Goal: Information Seeking & Learning: Learn about a topic

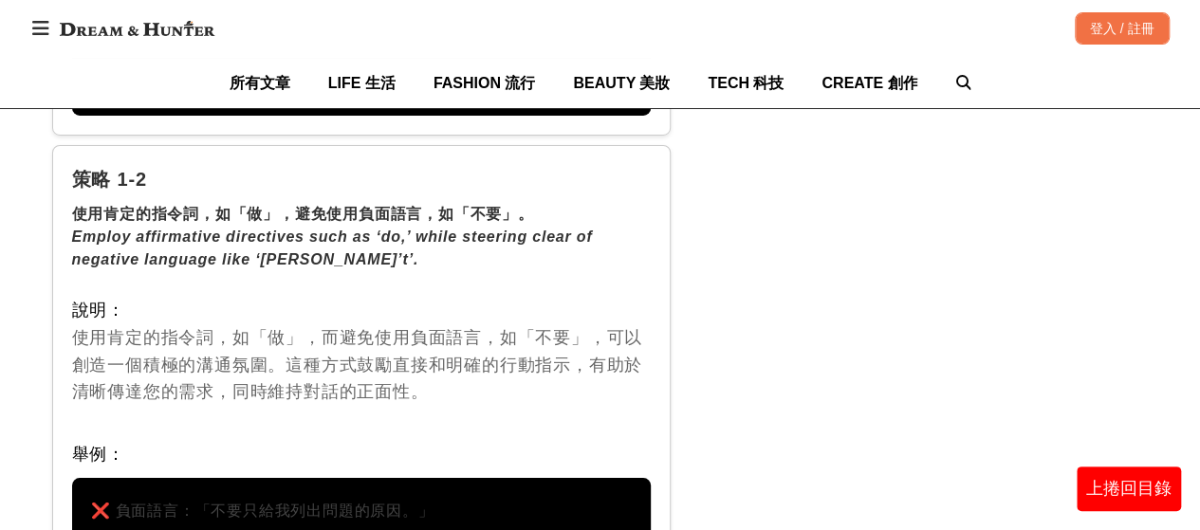
scroll to position [3130, 0]
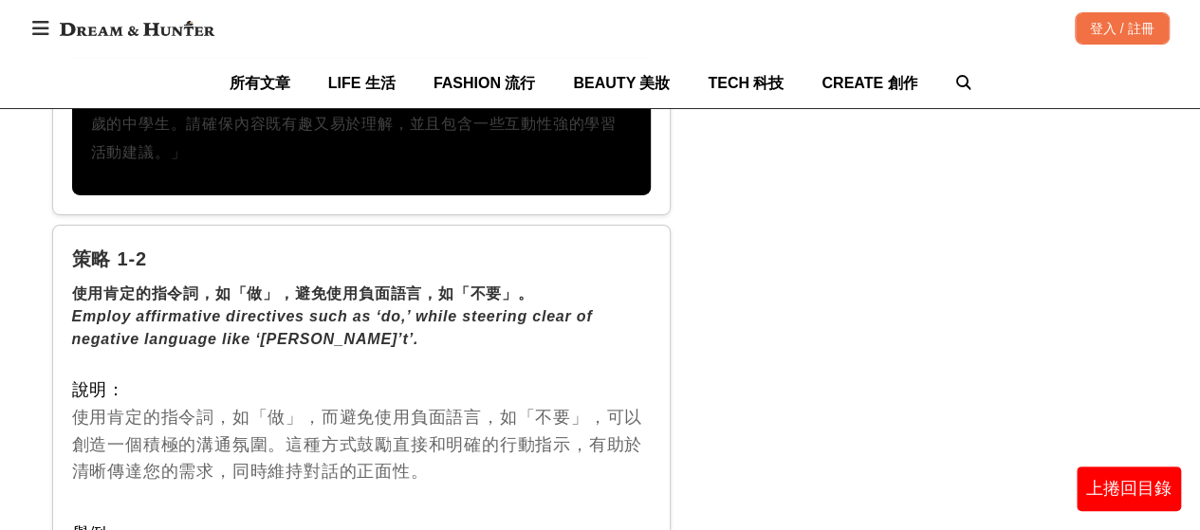
drag, startPoint x: 801, startPoint y: 404, endPoint x: 783, endPoint y: 420, distance: 23.5
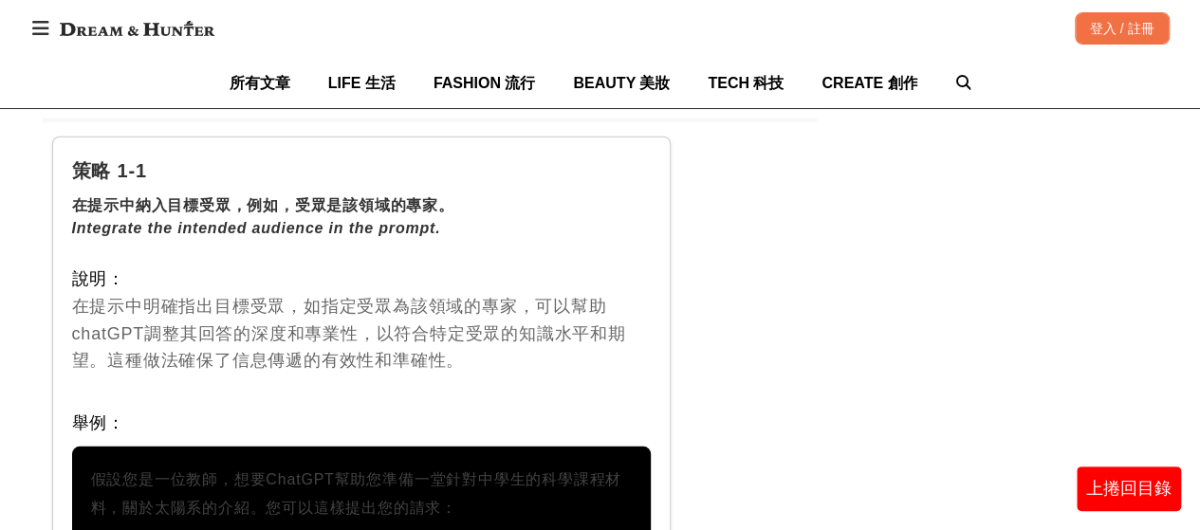
scroll to position [2656, 0]
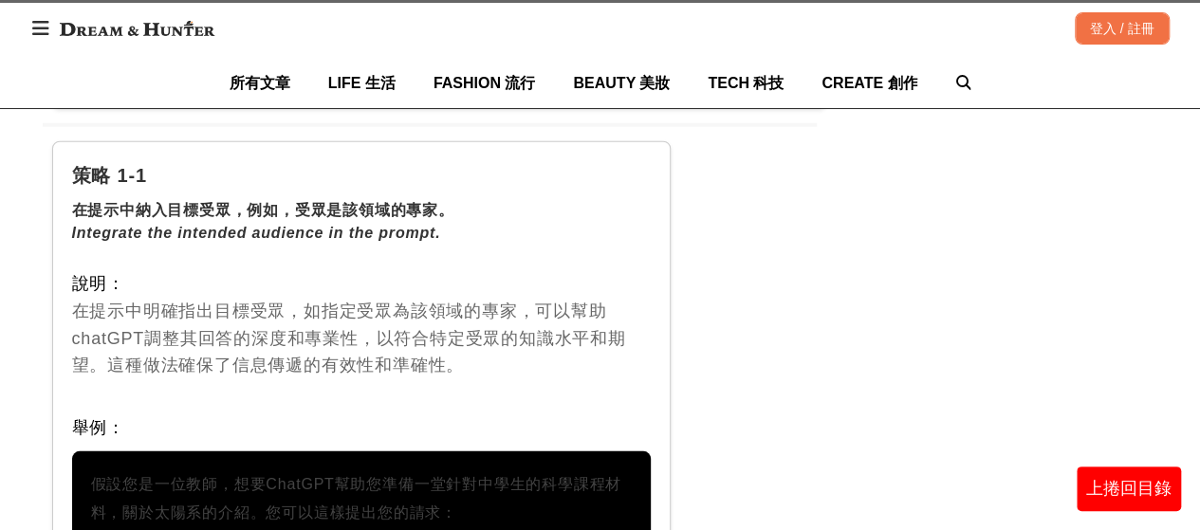
click at [586, 323] on div "說明： 在提示中明確指出目標受眾，如指定受眾為該領域的專家，可以幫助chatGPT調整其回答的深度和專業性，以符合特定受眾的知識水平和期望。這種做法確保了信息…" at bounding box center [362, 324] width 580 height 109
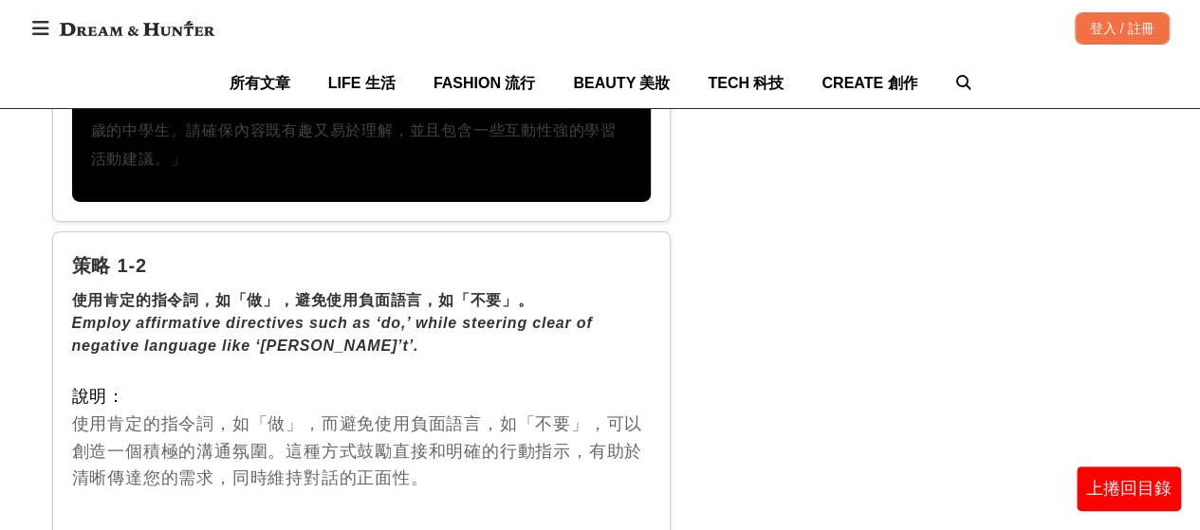
scroll to position [3130, 0]
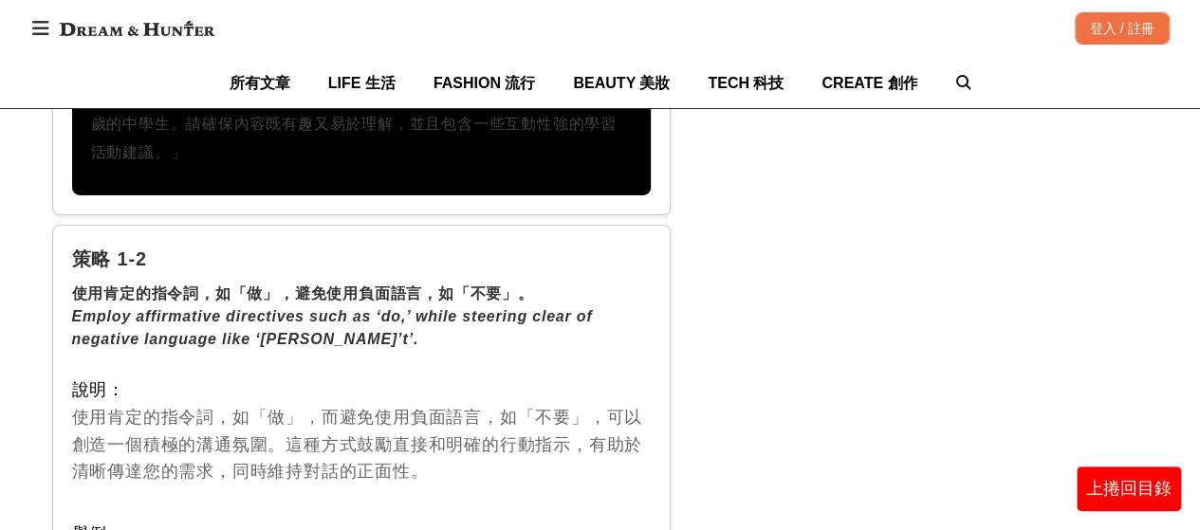
drag, startPoint x: 523, startPoint y: 277, endPoint x: 452, endPoint y: 300, distance: 73.8
click at [452, 305] on div "Employ affirmative directives such as ‘do,’ while steering clear of negative la…" at bounding box center [362, 328] width 580 height 46
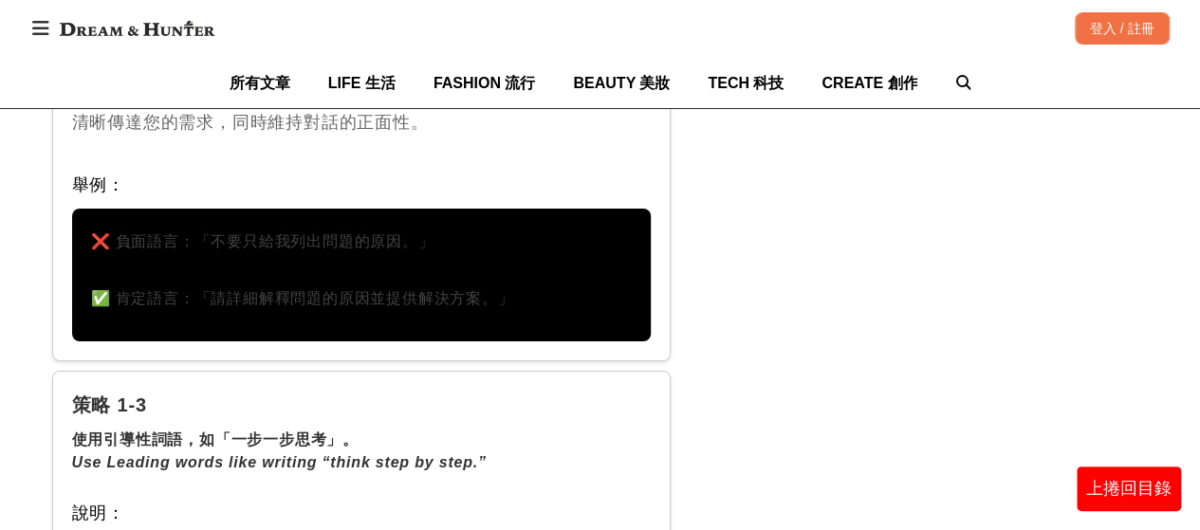
scroll to position [3510, 0]
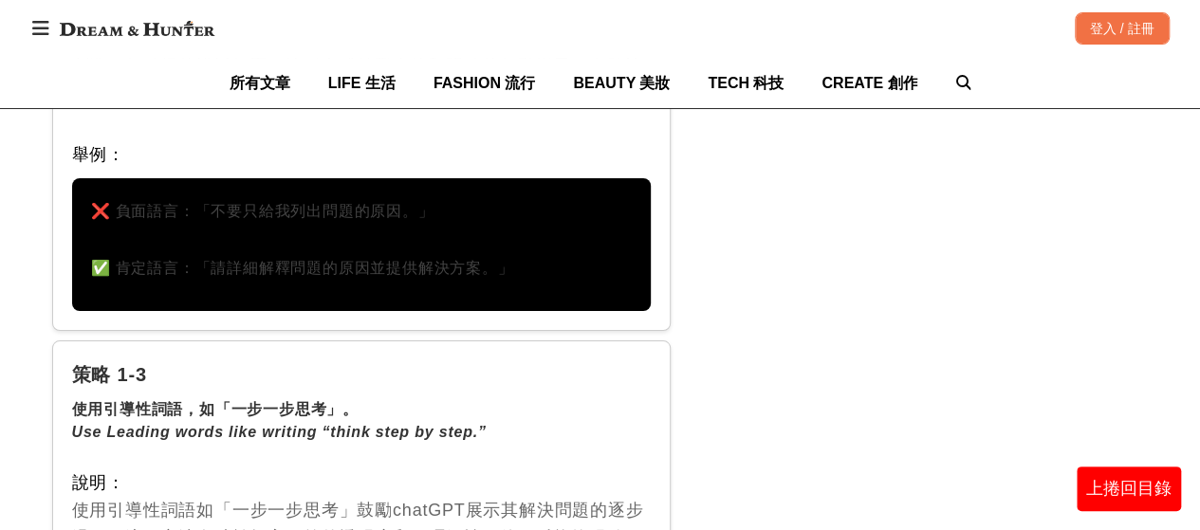
click at [634, 421] on div "Use Leading words like writing “think step by step.”" at bounding box center [362, 432] width 580 height 23
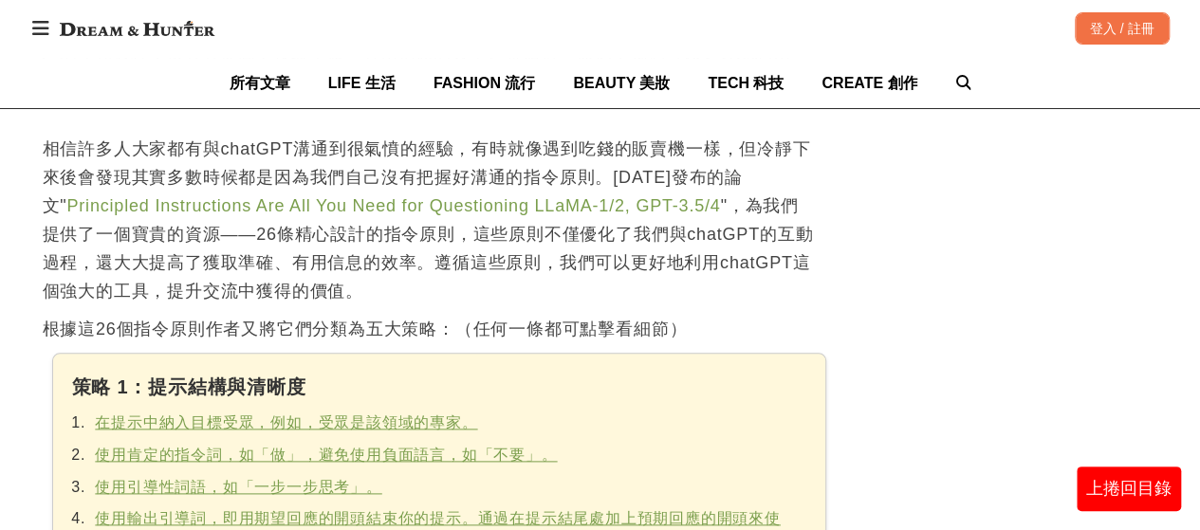
scroll to position [949, 0]
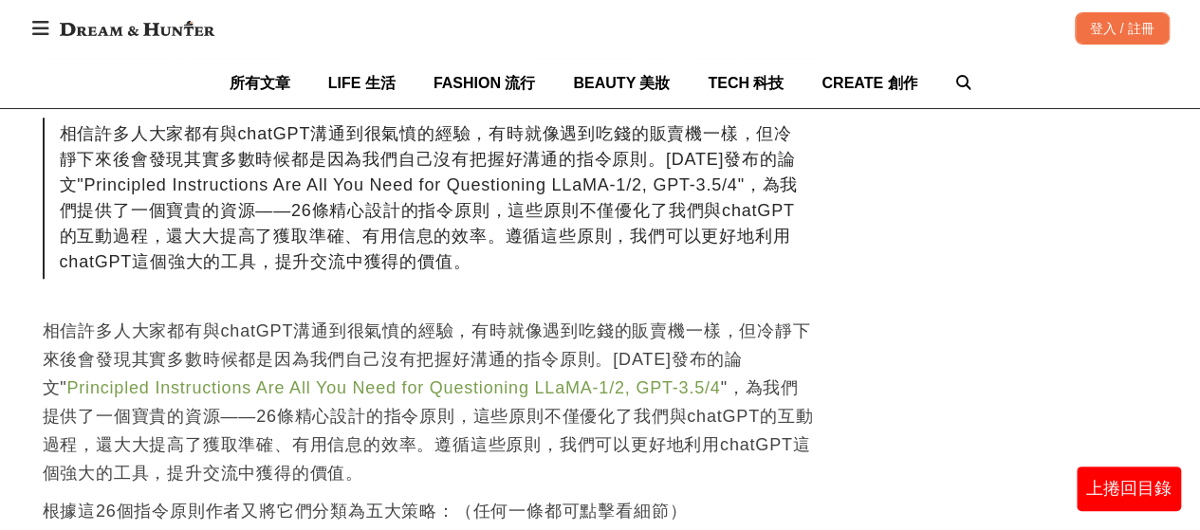
scroll to position [759, 0]
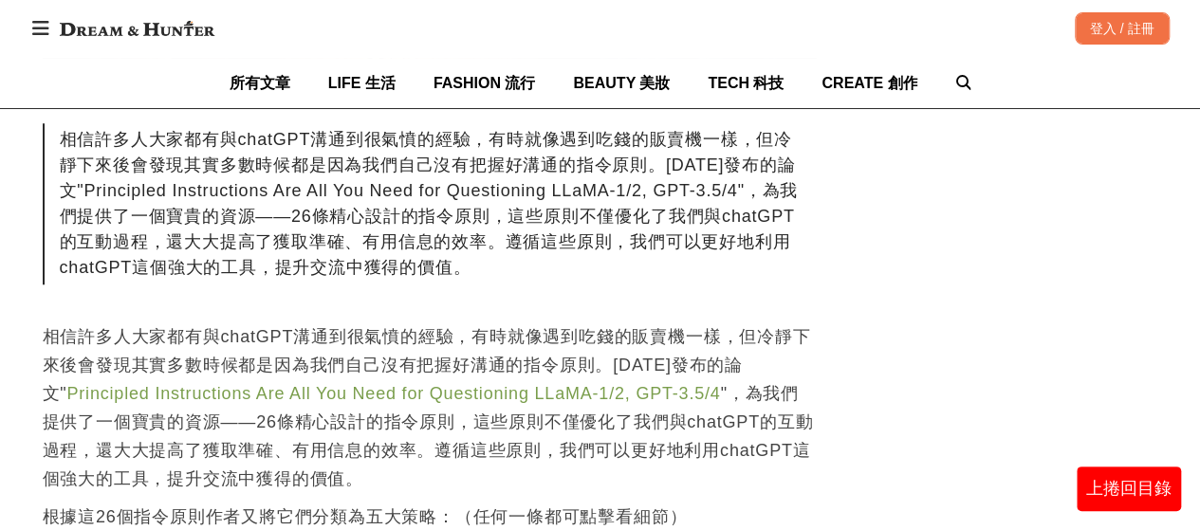
click at [787, 280] on div "相信許多人大家都有與chatGPT溝通到很氣憤的經驗，有時就像遇到吃錢的販賣機一樣，但冷靜下來後會發現其實多數時候都是因為我們自己沒有把握好溝通的指令原則。[…" at bounding box center [430, 203] width 774 height 161
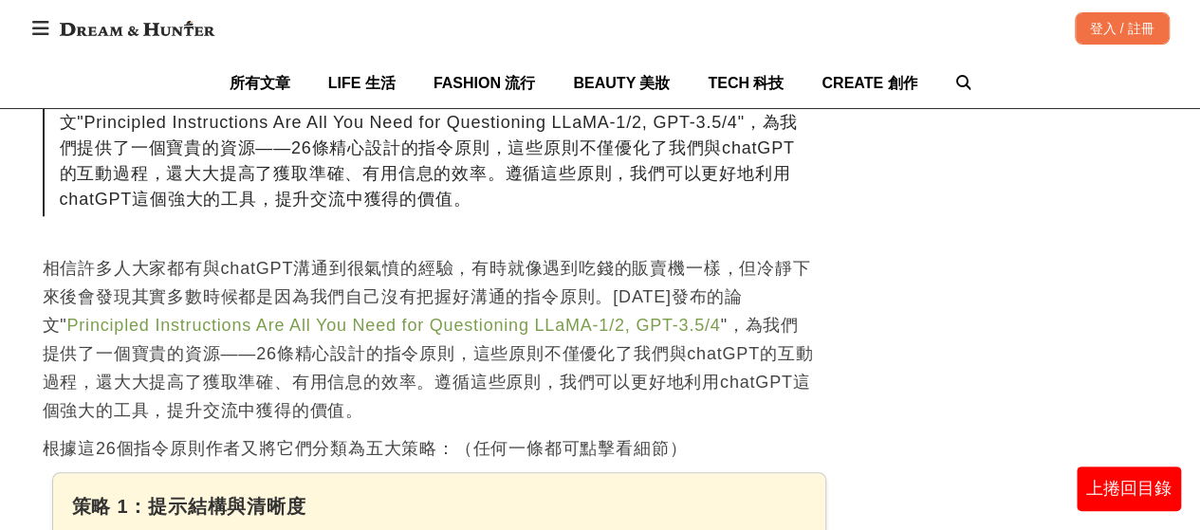
scroll to position [854, 0]
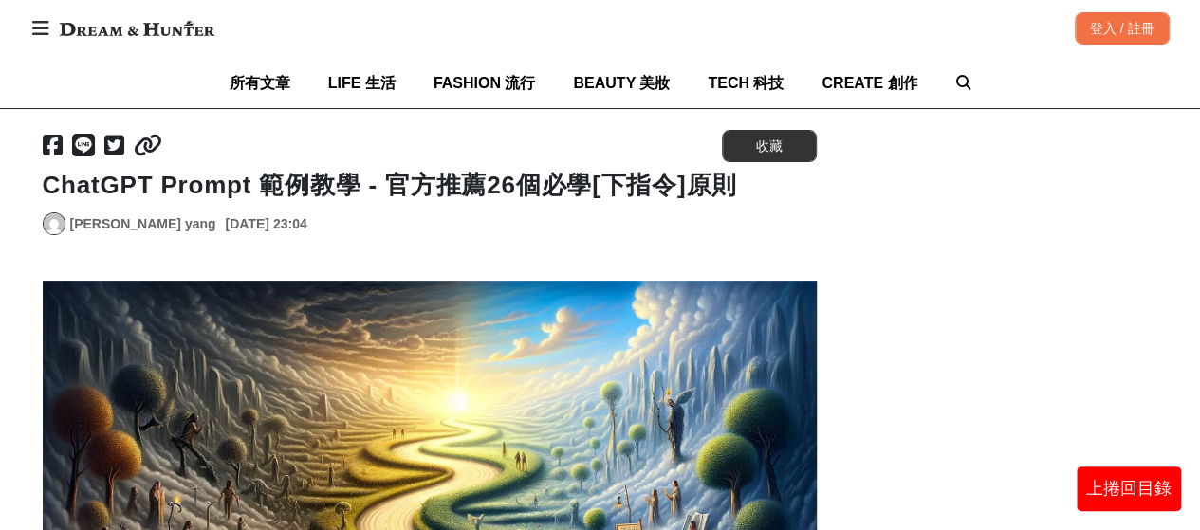
scroll to position [95, 0]
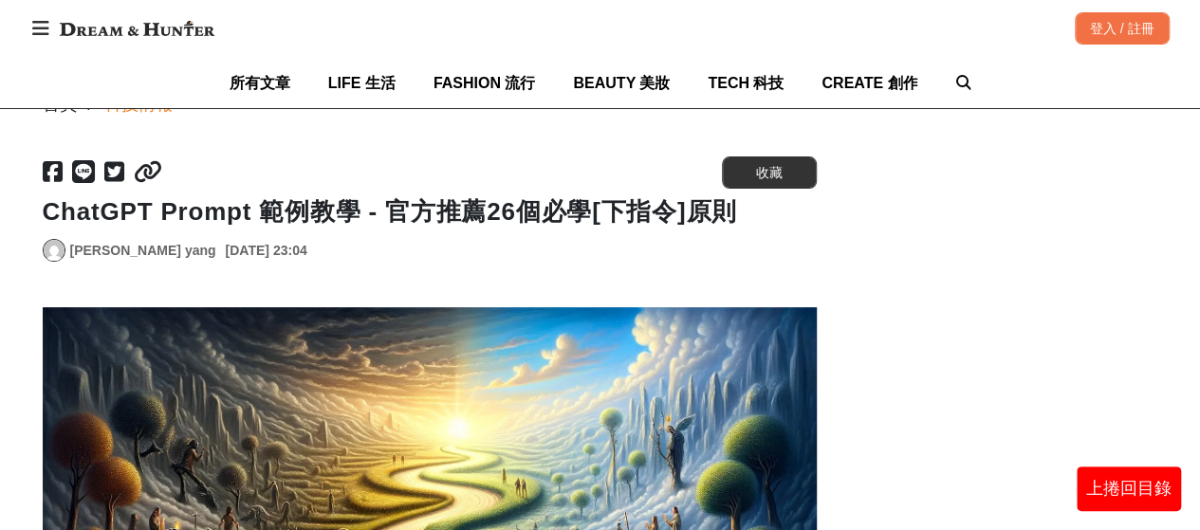
click at [670, 263] on div "[URL][DOMAIN_NAME] 收藏 ChatGPT Prompt 範例教學 - 官方推薦26個必學[下指令]原則 [PERSON_NAME] yang…" at bounding box center [430, 213] width 774 height 114
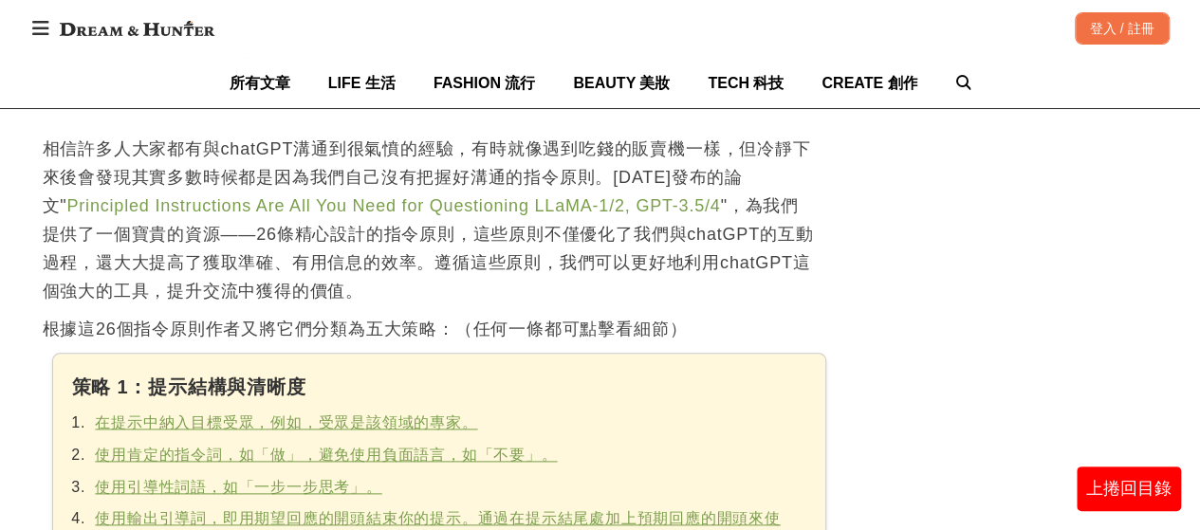
scroll to position [854, 0]
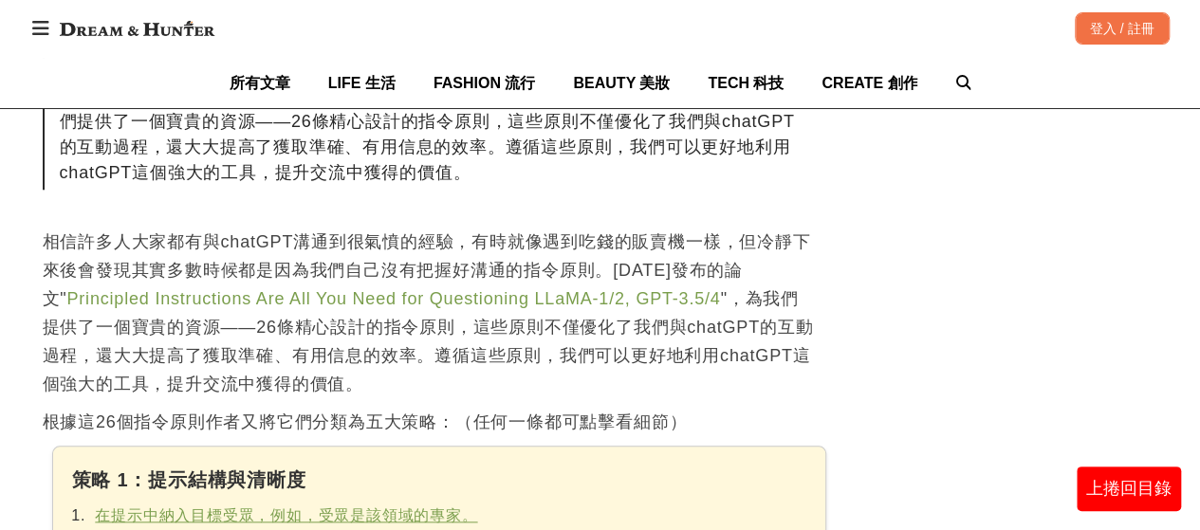
drag, startPoint x: 227, startPoint y: 233, endPoint x: 734, endPoint y: 272, distance: 508.9
click at [795, 277] on p "相信許多人大家都有與chatGPT溝通到很氣憤的經驗，有時就像遇到吃錢的販賣機一樣，但冷靜下來後會發現其實多數時候都是因為我們自己沒有把握好溝通的指令原則。[…" at bounding box center [430, 313] width 774 height 171
drag, startPoint x: 937, startPoint y: 392, endPoint x: 935, endPoint y: 380, distance: 11.5
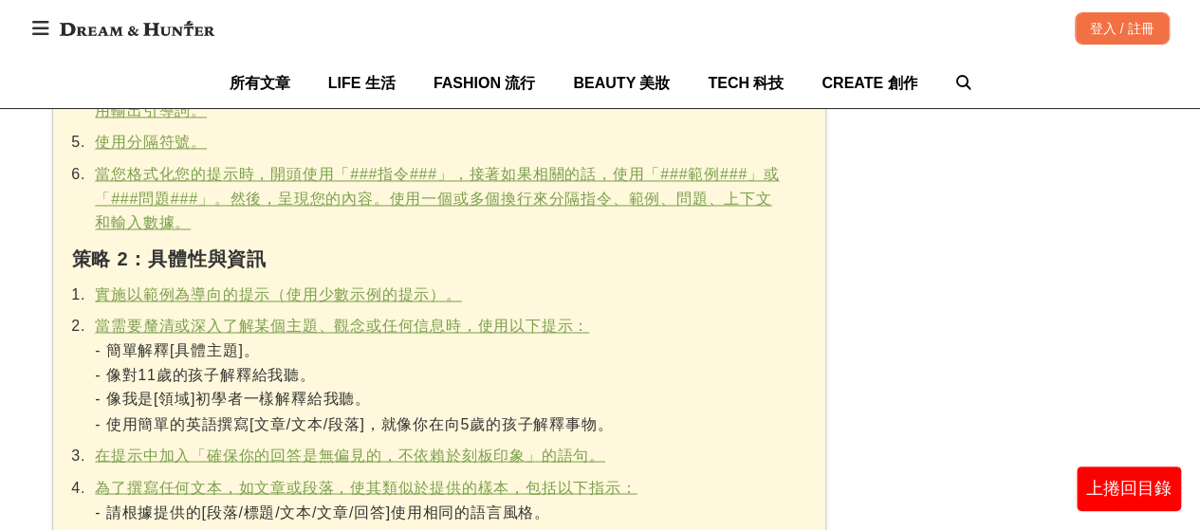
scroll to position [1423, 0]
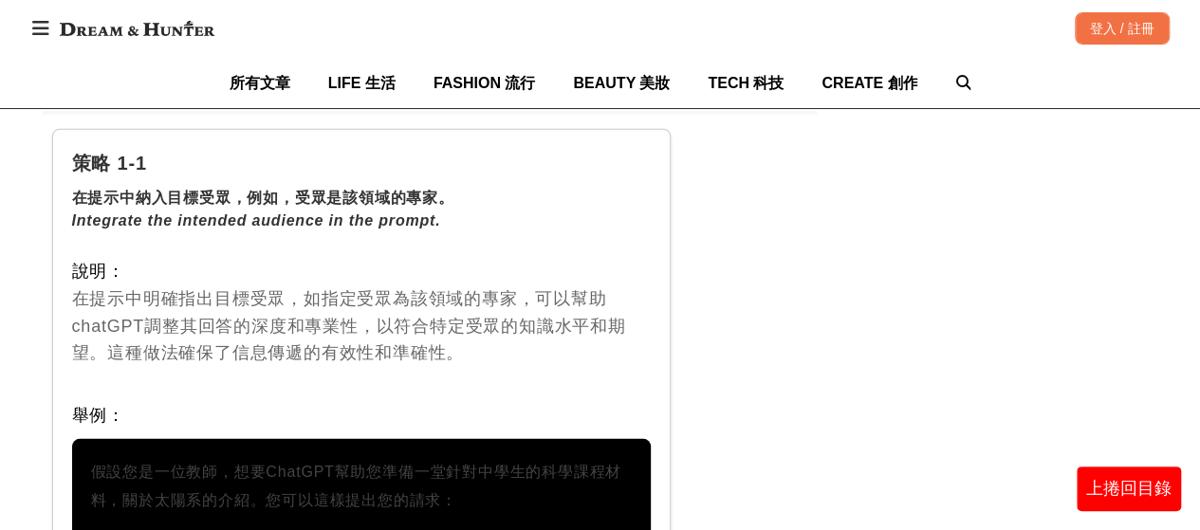
scroll to position [2561, 0]
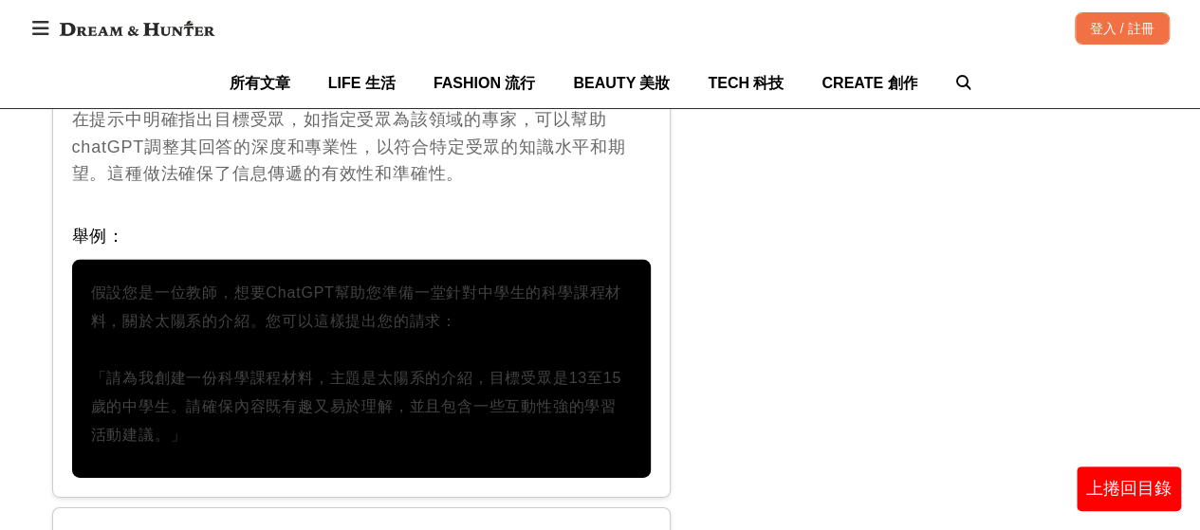
scroll to position [2846, 0]
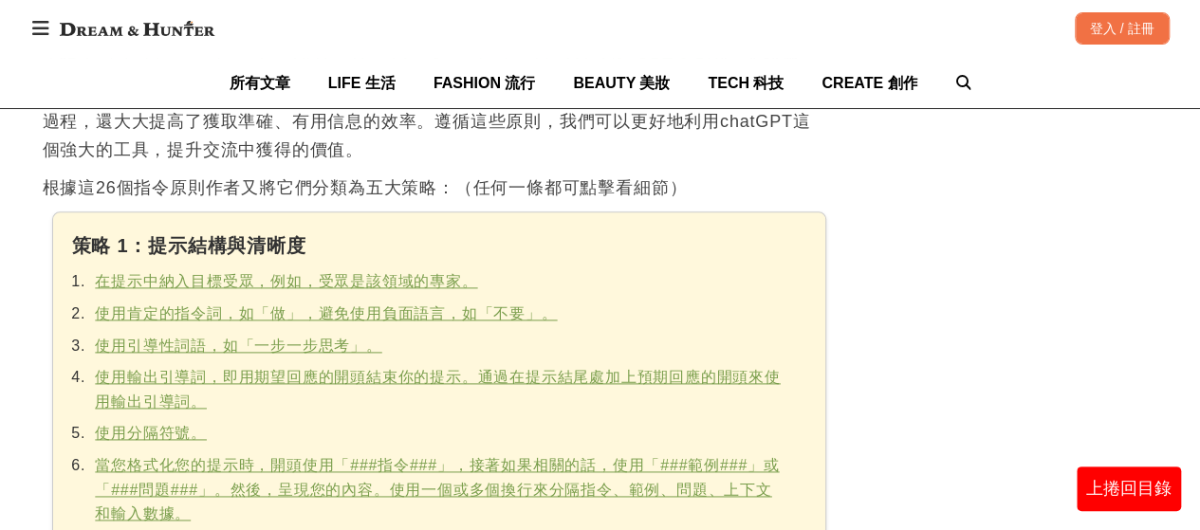
scroll to position [1043, 0]
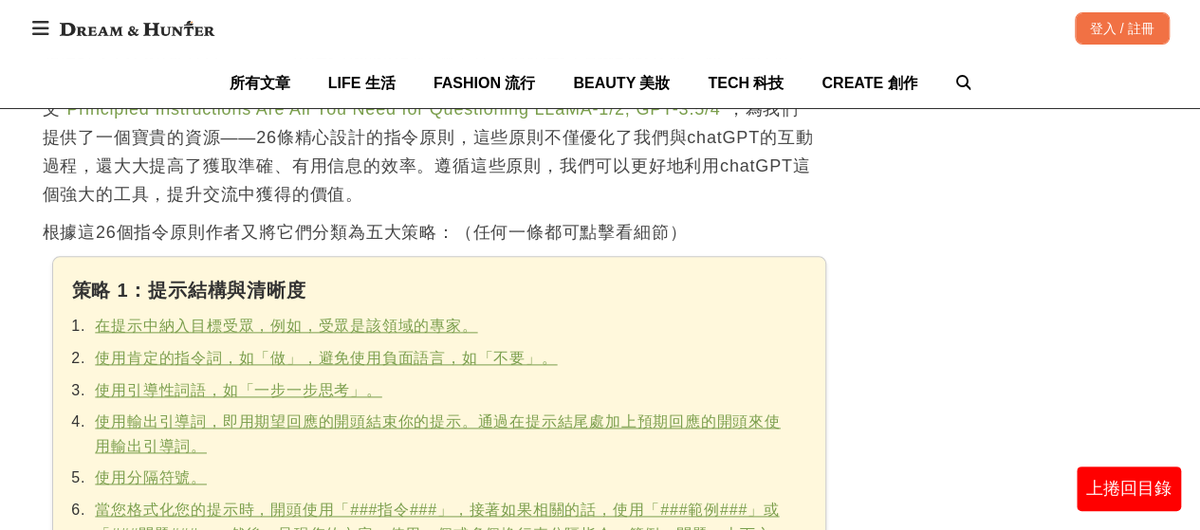
click at [310, 186] on p "相信許多人大家都有與chatGPT溝通到很氣憤的經驗，有時就像遇到吃錢的販賣機一樣，但冷靜下來後會發現其實多數時候都是因為我們自己沒有把握好溝通的指令原則。[…" at bounding box center [430, 123] width 774 height 171
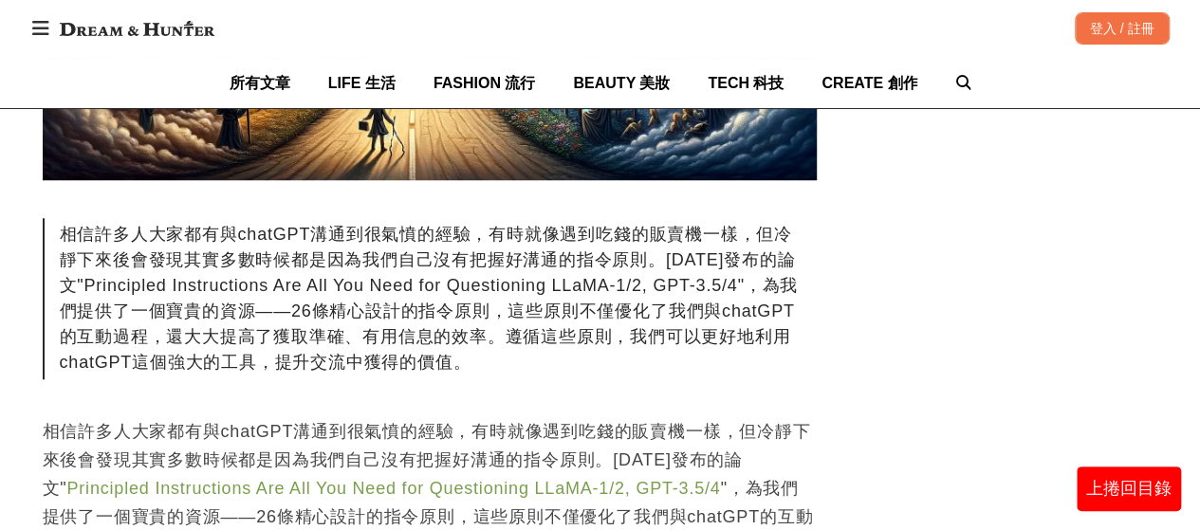
scroll to position [569, 0]
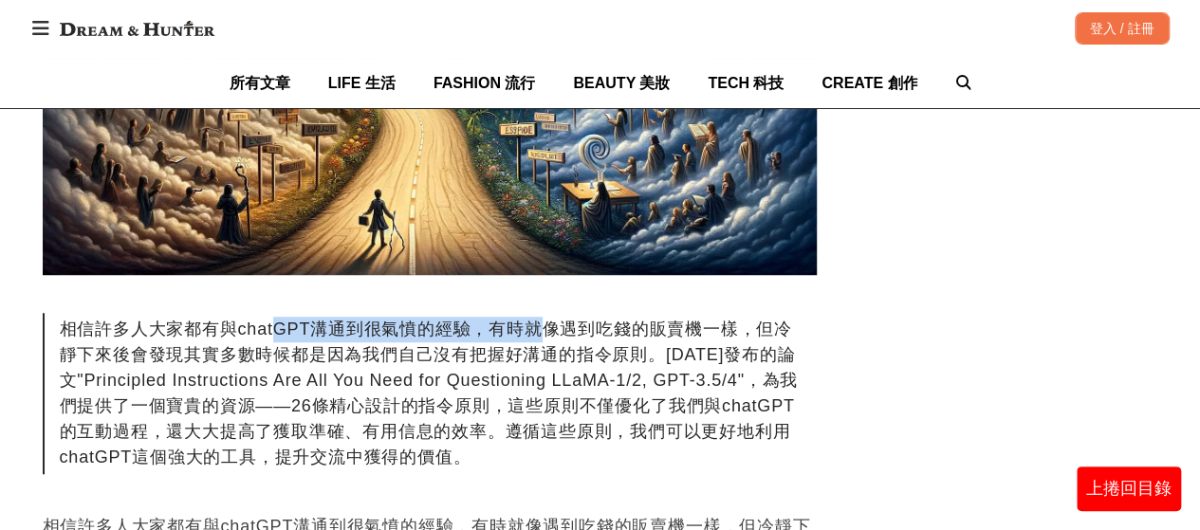
drag, startPoint x: 281, startPoint y: 326, endPoint x: 542, endPoint y: 329, distance: 260.9
click at [542, 329] on div "相信許多人大家都有與chatGPT溝通到很氣憤的經驗，有時就像遇到吃錢的販賣機一樣，但冷靜下來後會發現其實多數時候都是因為我們自己沒有把握好溝通的指令原則。[…" at bounding box center [430, 393] width 774 height 161
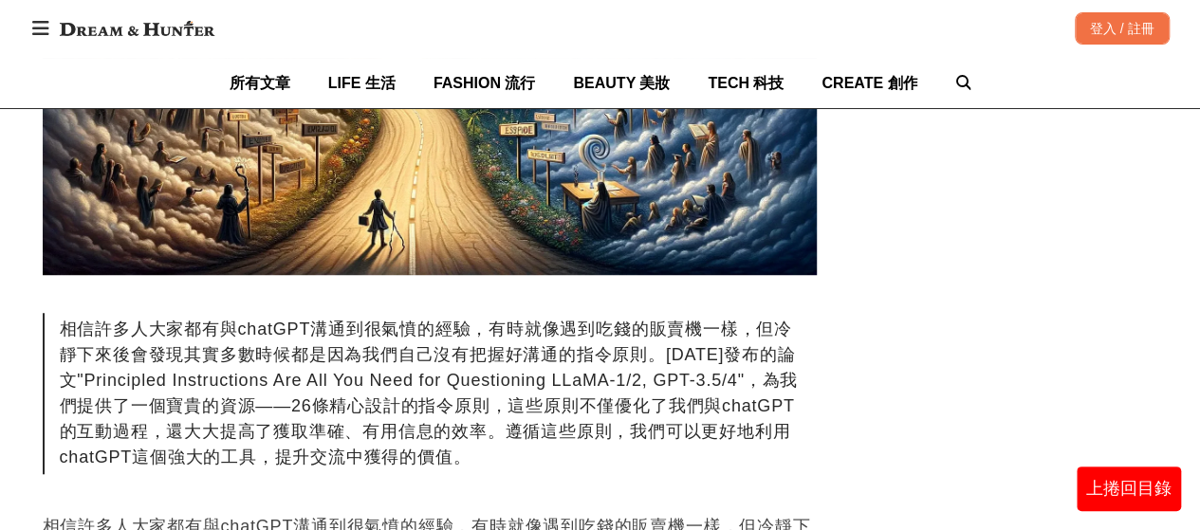
click at [632, 337] on div "相信許多人大家都有與chatGPT溝通到很氣憤的經驗，有時就像遇到吃錢的販賣機一樣，但冷靜下來後會發現其實多數時候都是因為我們自己沒有把握好溝通的指令原則。[…" at bounding box center [430, 393] width 774 height 161
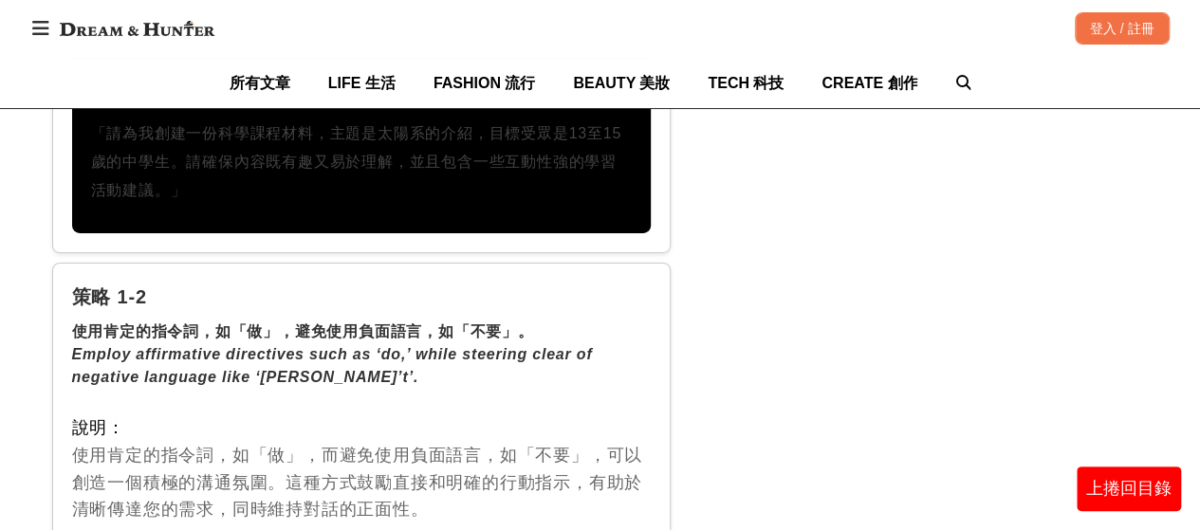
scroll to position [3130, 0]
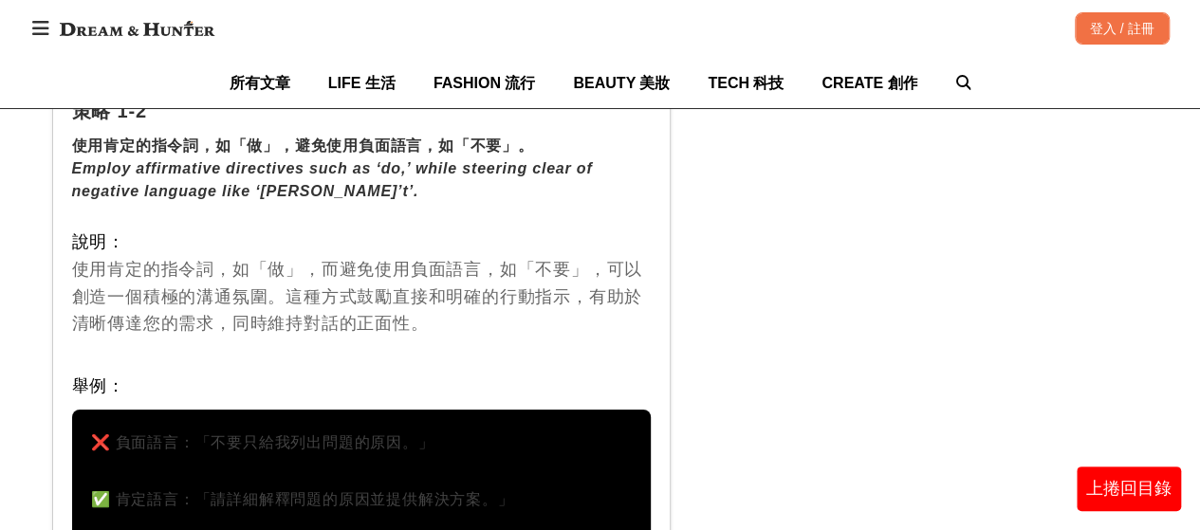
scroll to position [3320, 0]
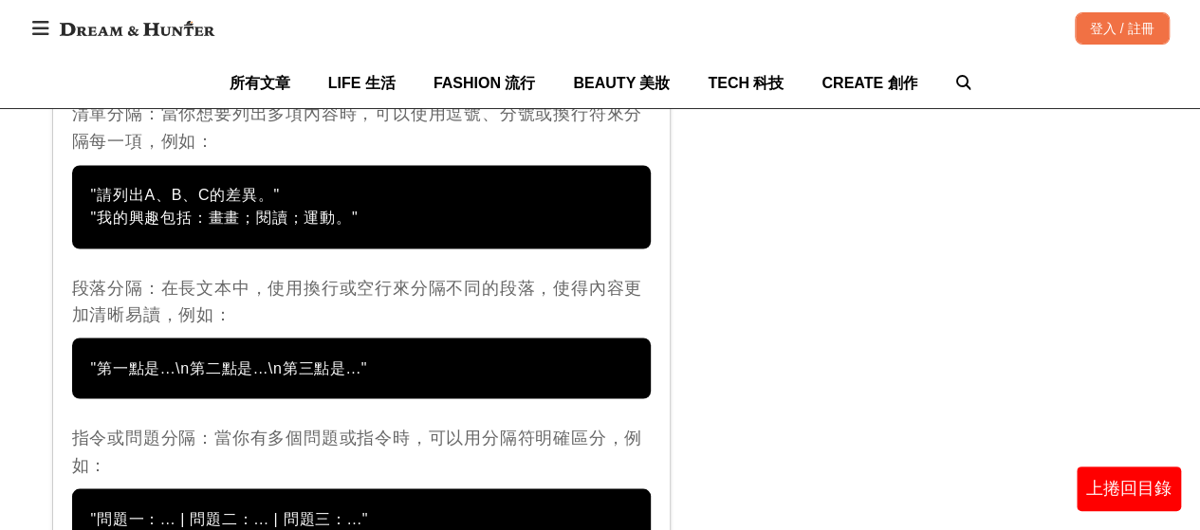
scroll to position [5122, 0]
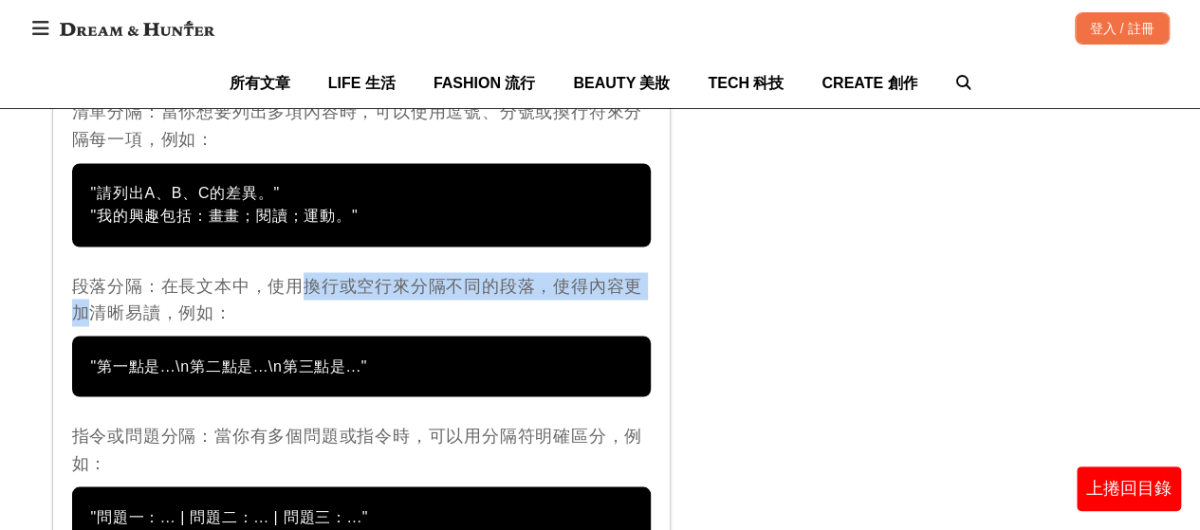
click at [668, 263] on div "策略 1-5 使用分隔符號。 Use Delimiters 說明： 使用分隔符號可以幫助明確區分不同部分的內容，如指令、範例、問題等，使得溝通更加有組織，並幫…" at bounding box center [361, 257] width 619 height 919
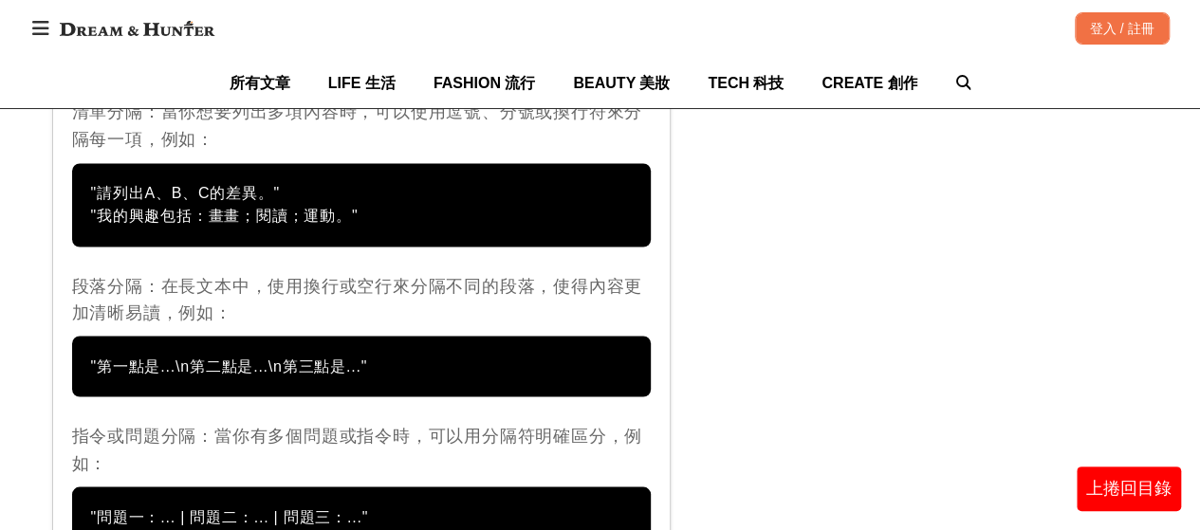
drag, startPoint x: 668, startPoint y: 263, endPoint x: 582, endPoint y: 269, distance: 85.6
click at [582, 272] on div "段落分隔：在長文本中，使用換行或空行來分隔不同的段落，使得內容更加清晰易讀，例如：" at bounding box center [362, 299] width 580 height 55
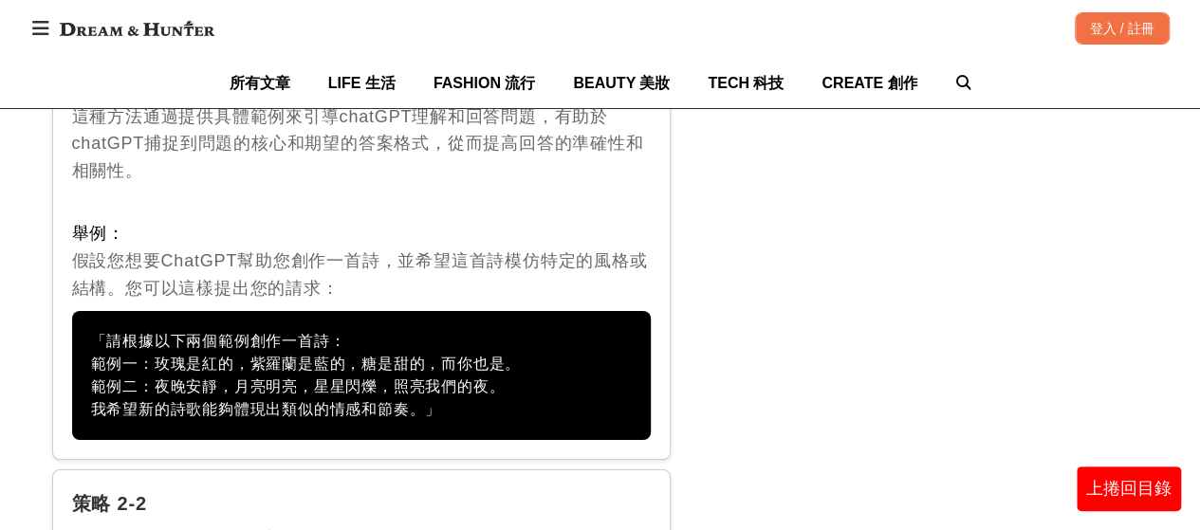
scroll to position [6829, 0]
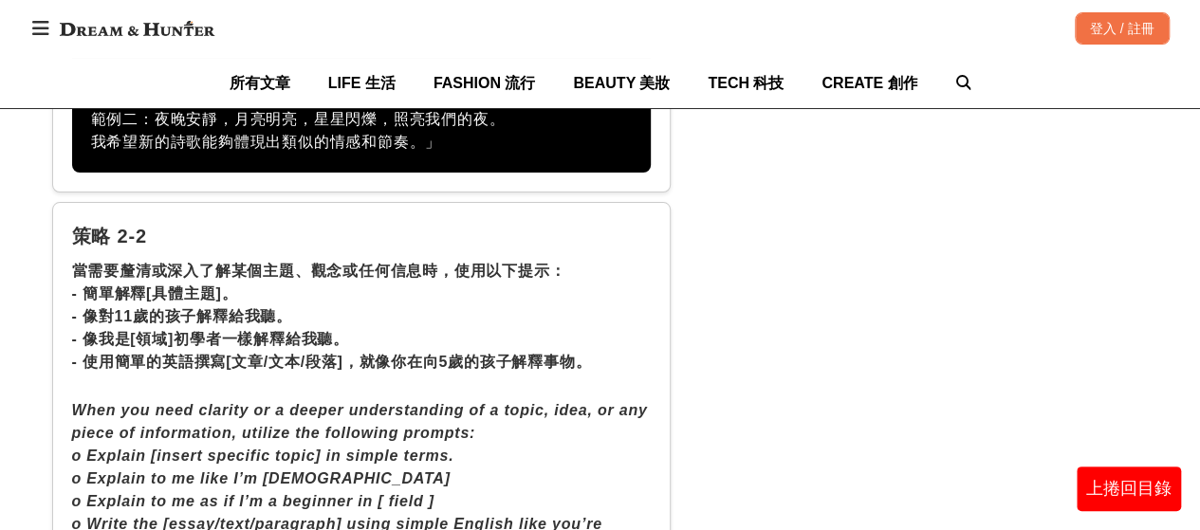
scroll to position [7114, 0]
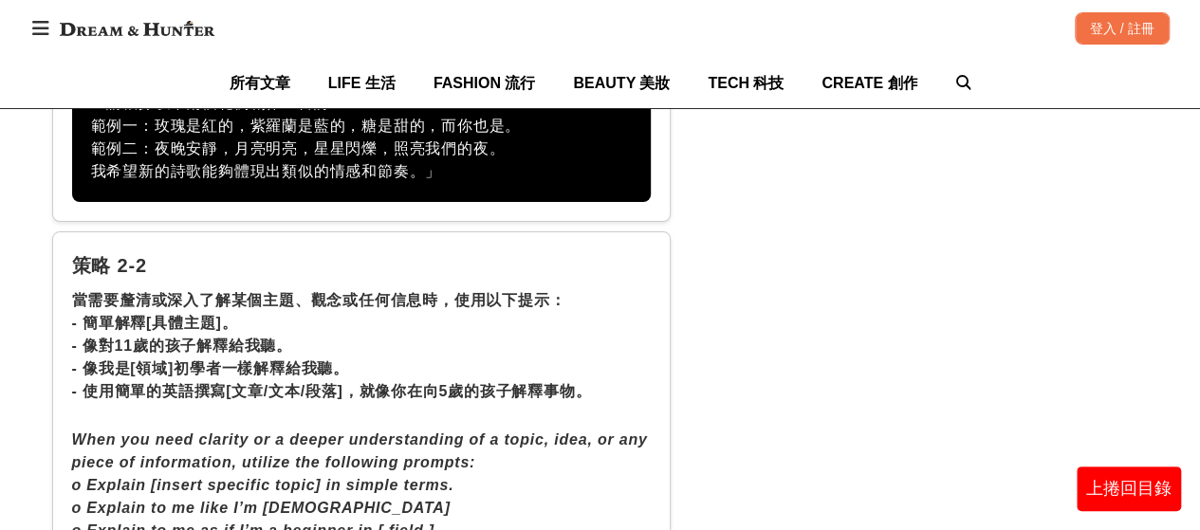
drag, startPoint x: 70, startPoint y: 297, endPoint x: 629, endPoint y: 397, distance: 567.7
click at [592, 387] on div "當需要釐清或深入了解某個主題、觀念或任何信息時，使用以下提示： - 簡單解釋[具體主題]。 - 像對11歲的孩子解釋給我聽。 - 像我是[領域]初學者一樣解釋…" at bounding box center [362, 346] width 580 height 114
click at [584, 388] on div "當需要釐清或深入了解某個主題、觀念或任何信息時，使用以下提示： - 簡單解釋[具體主題]。 - 像對11歲的孩子解釋給我聽。 - 像我是[領域]初學者一樣解釋…" at bounding box center [362, 346] width 580 height 114
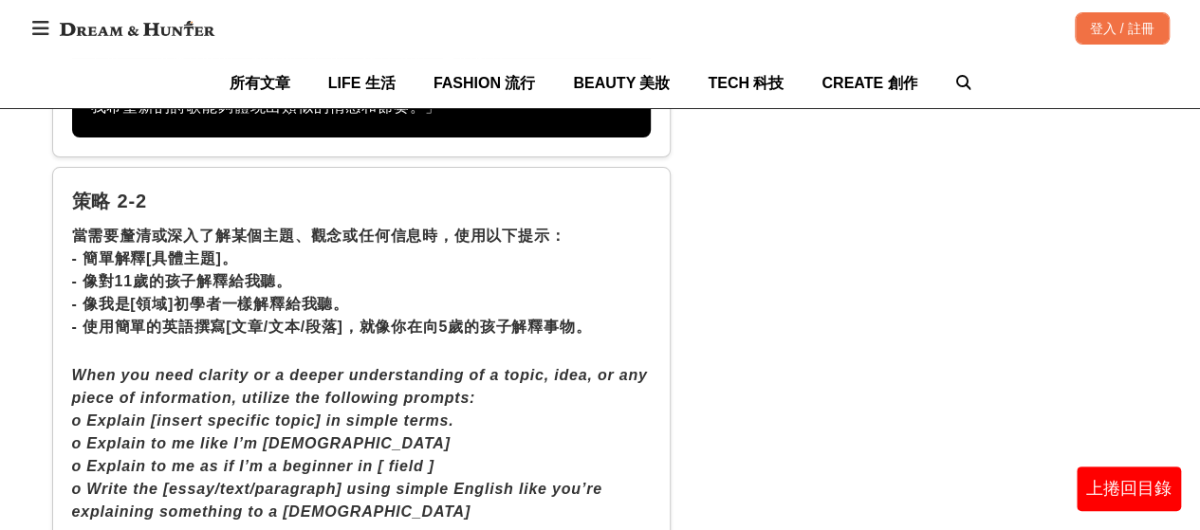
scroll to position [7209, 0]
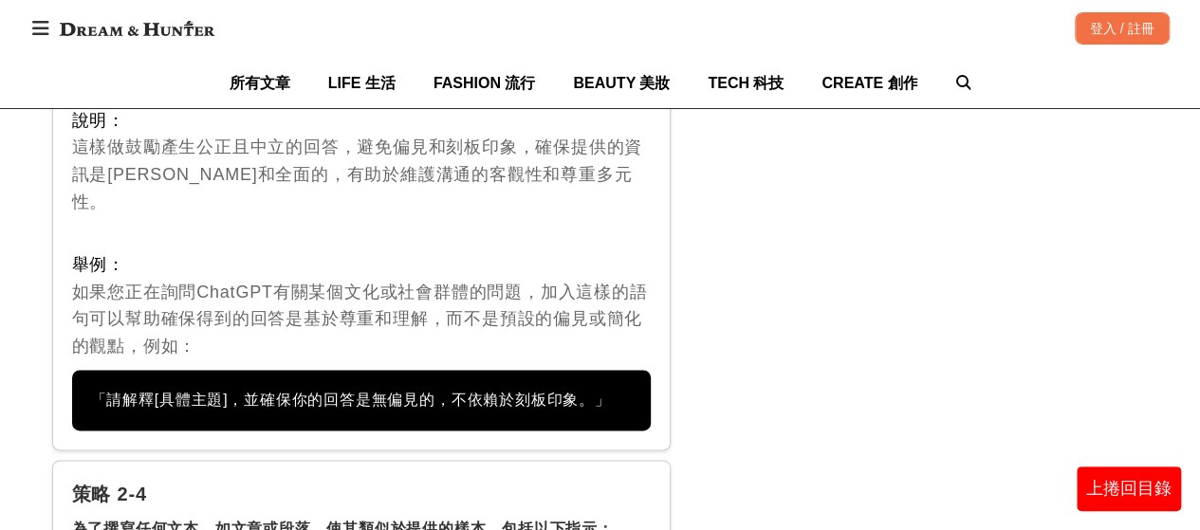
scroll to position [8157, 0]
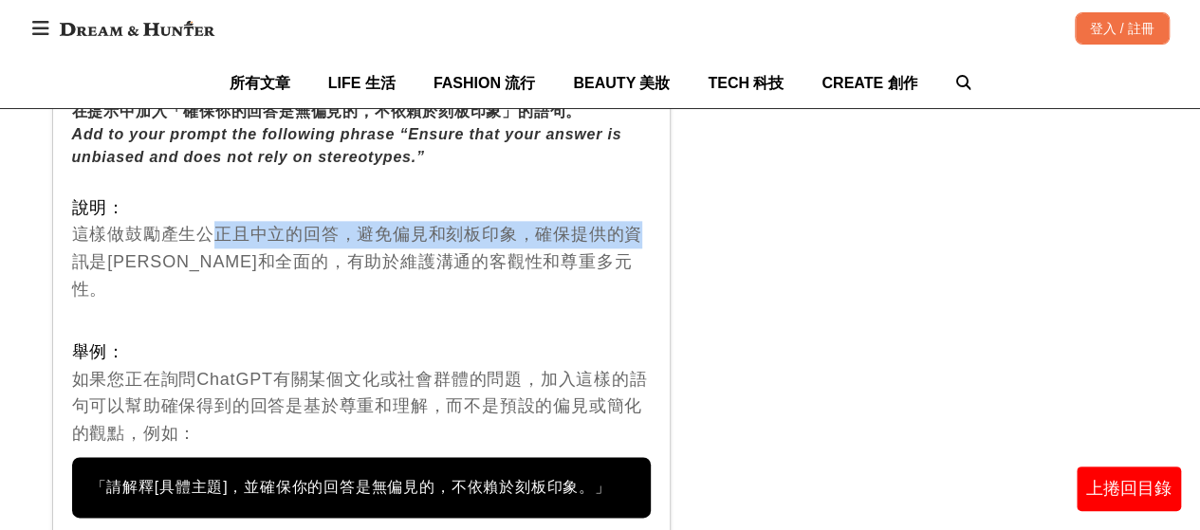
drag, startPoint x: 192, startPoint y: 237, endPoint x: 617, endPoint y: 230, distance: 425.0
click at [617, 230] on div "說明： 這樣做鼓勵產生公正且中立的回答，避免偏見和刻板印象，確保提供的資訊是[PERSON_NAME]和全面的，有助於維護溝通的客觀性和尊重多元性。" at bounding box center [362, 248] width 580 height 109
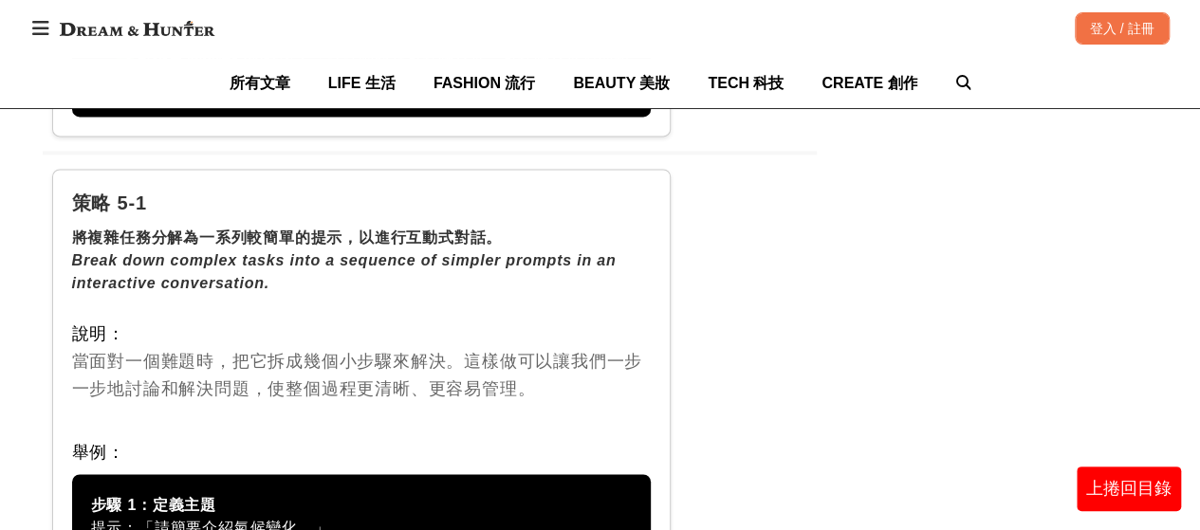
scroll to position [15745, 0]
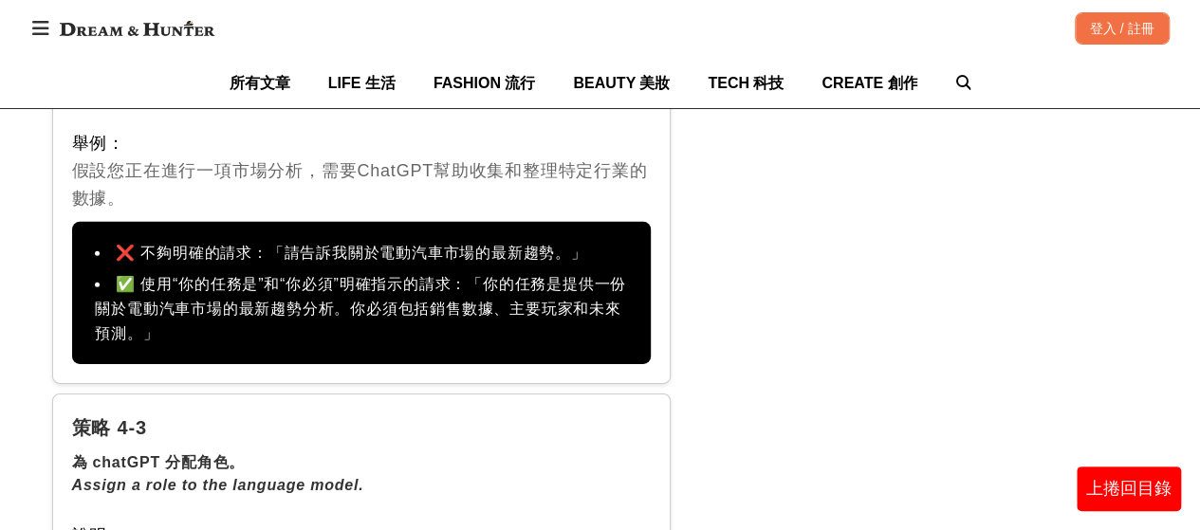
scroll to position [13469, 0]
